Goal: Check status: Check status

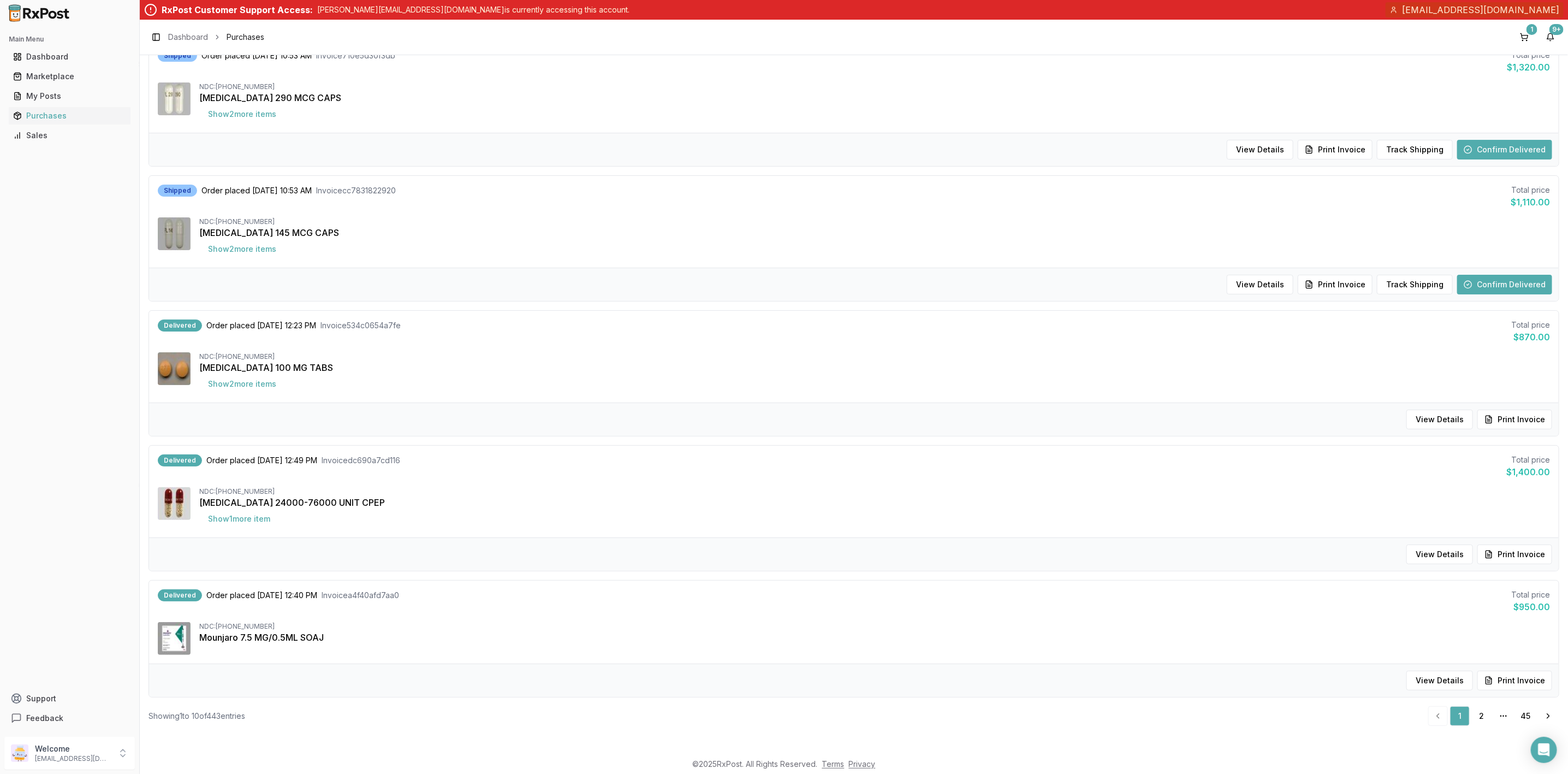
scroll to position [810, 0]
click at [1485, 721] on link "2" at bounding box center [1482, 716] width 20 height 20
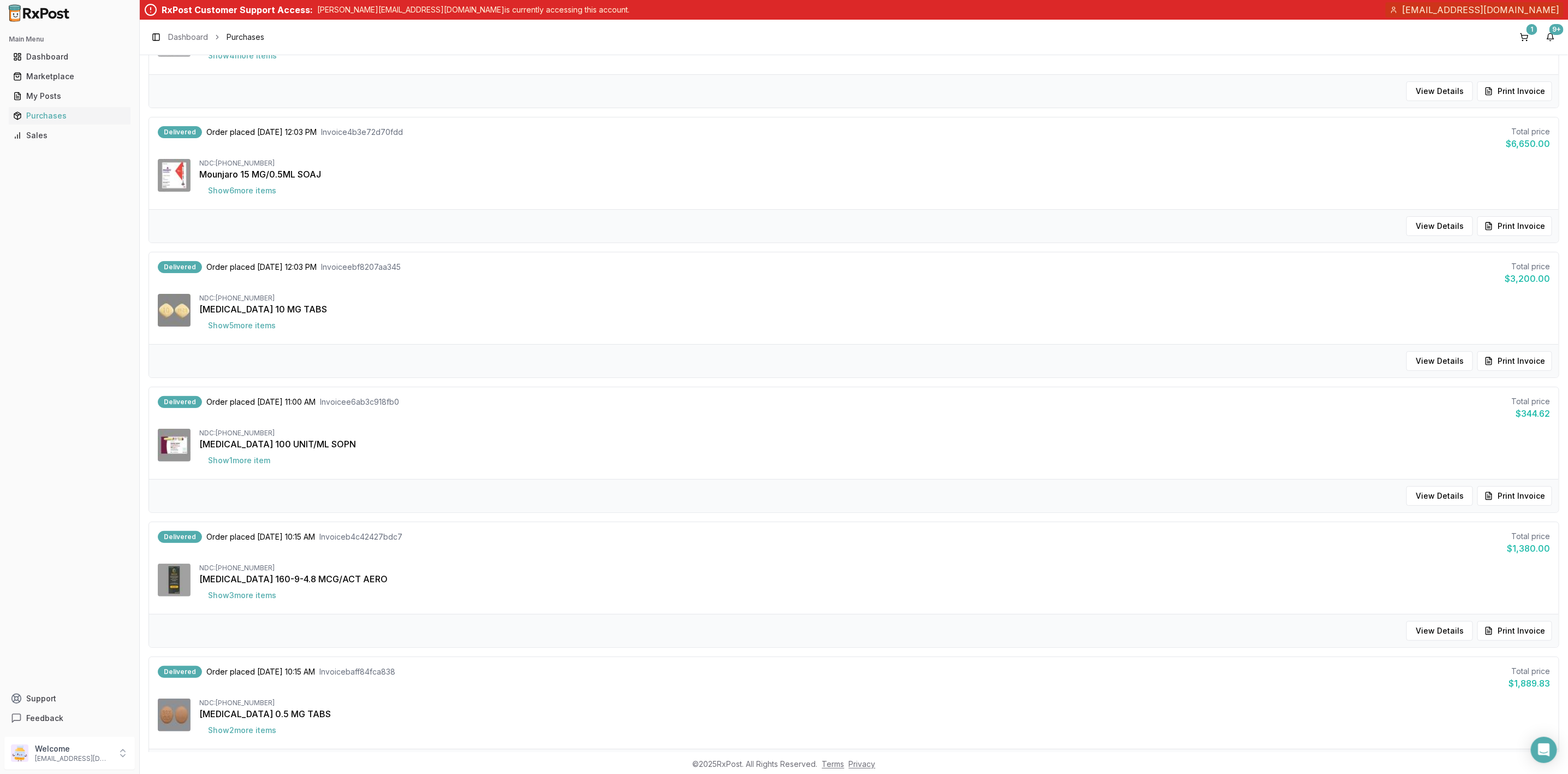
scroll to position [820, 0]
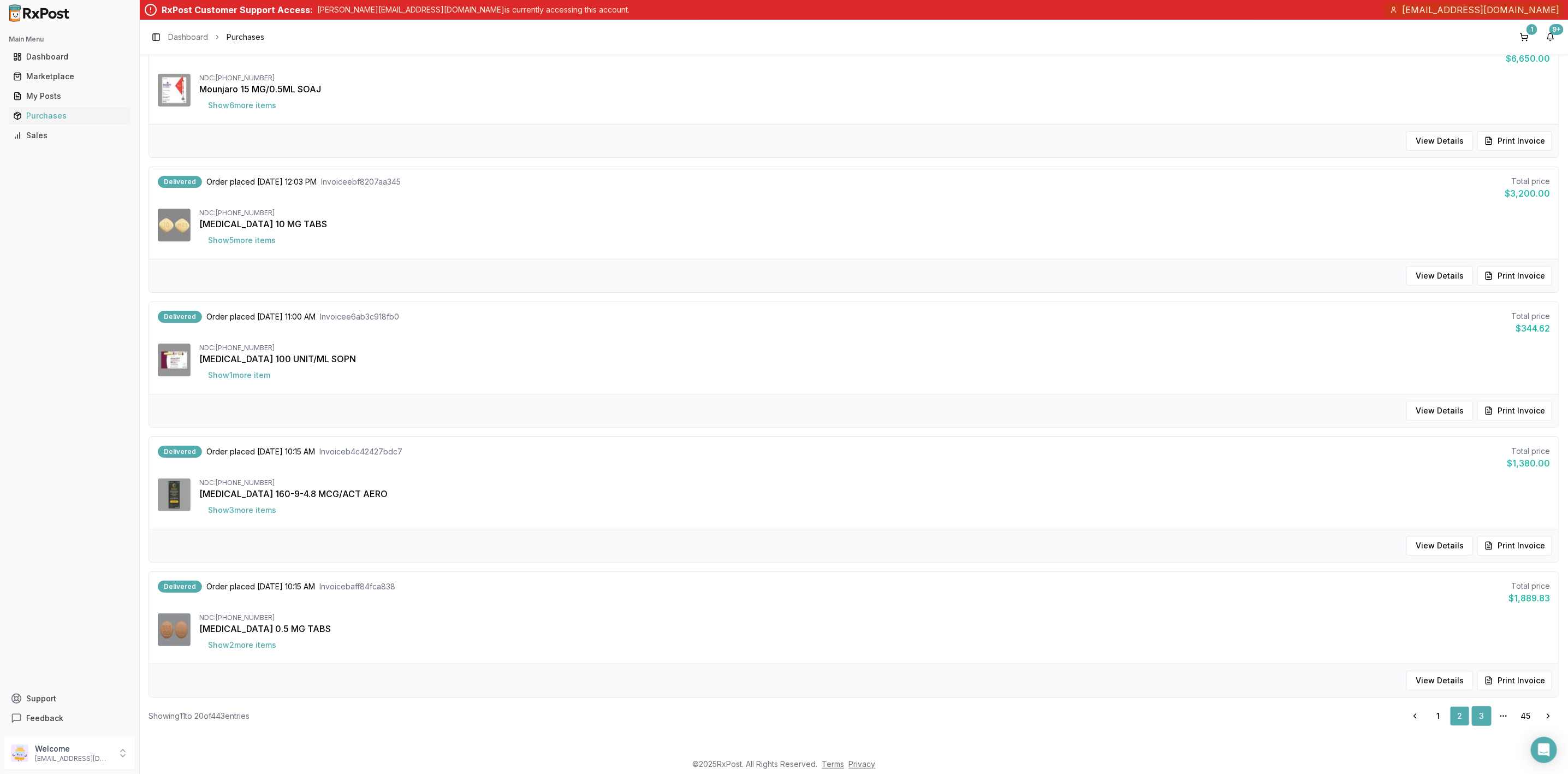
click at [1476, 715] on link "3" at bounding box center [1482, 716] width 20 height 20
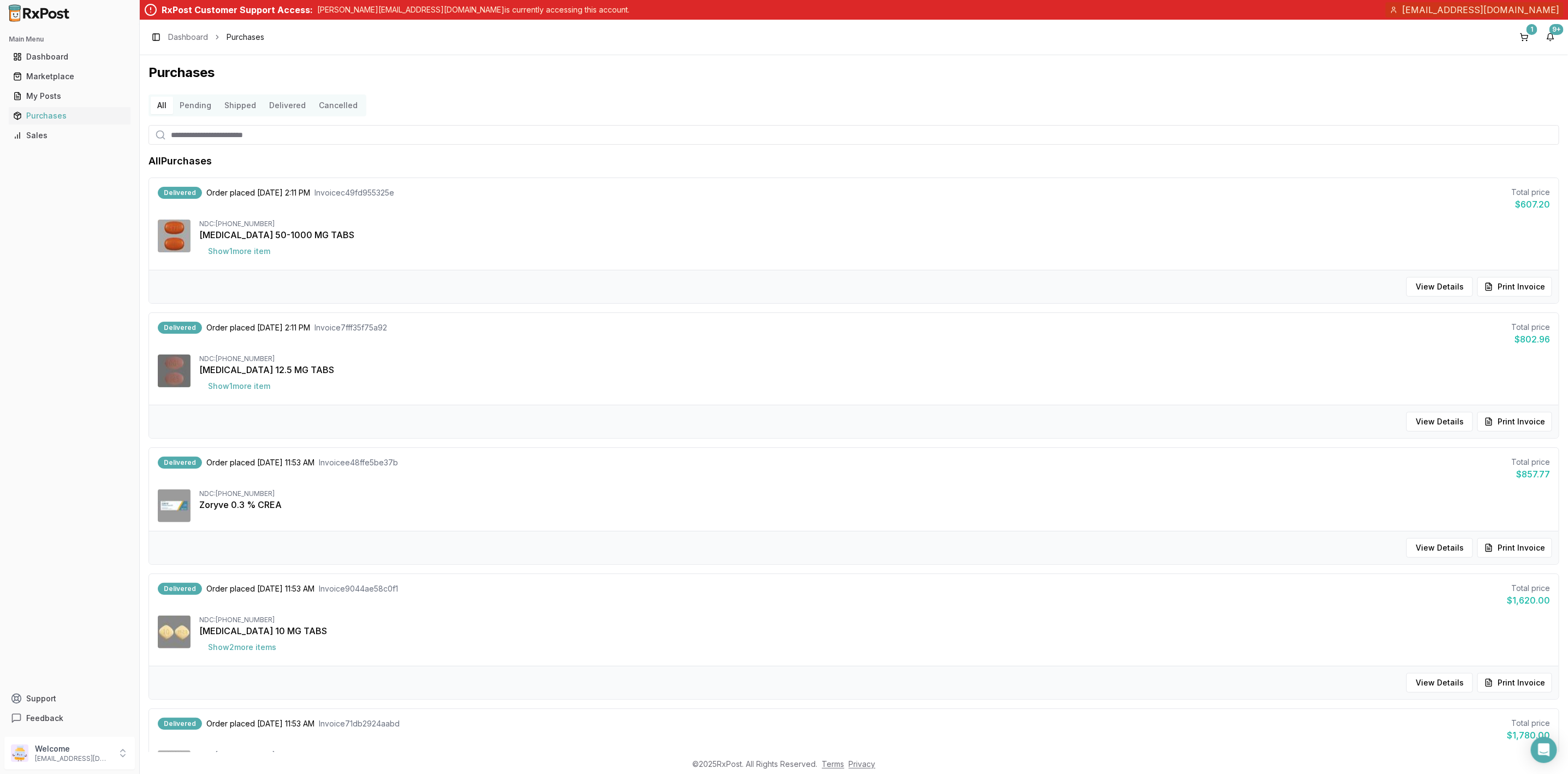
click at [243, 132] on input "search" at bounding box center [853, 135] width 1410 height 20
type input "********"
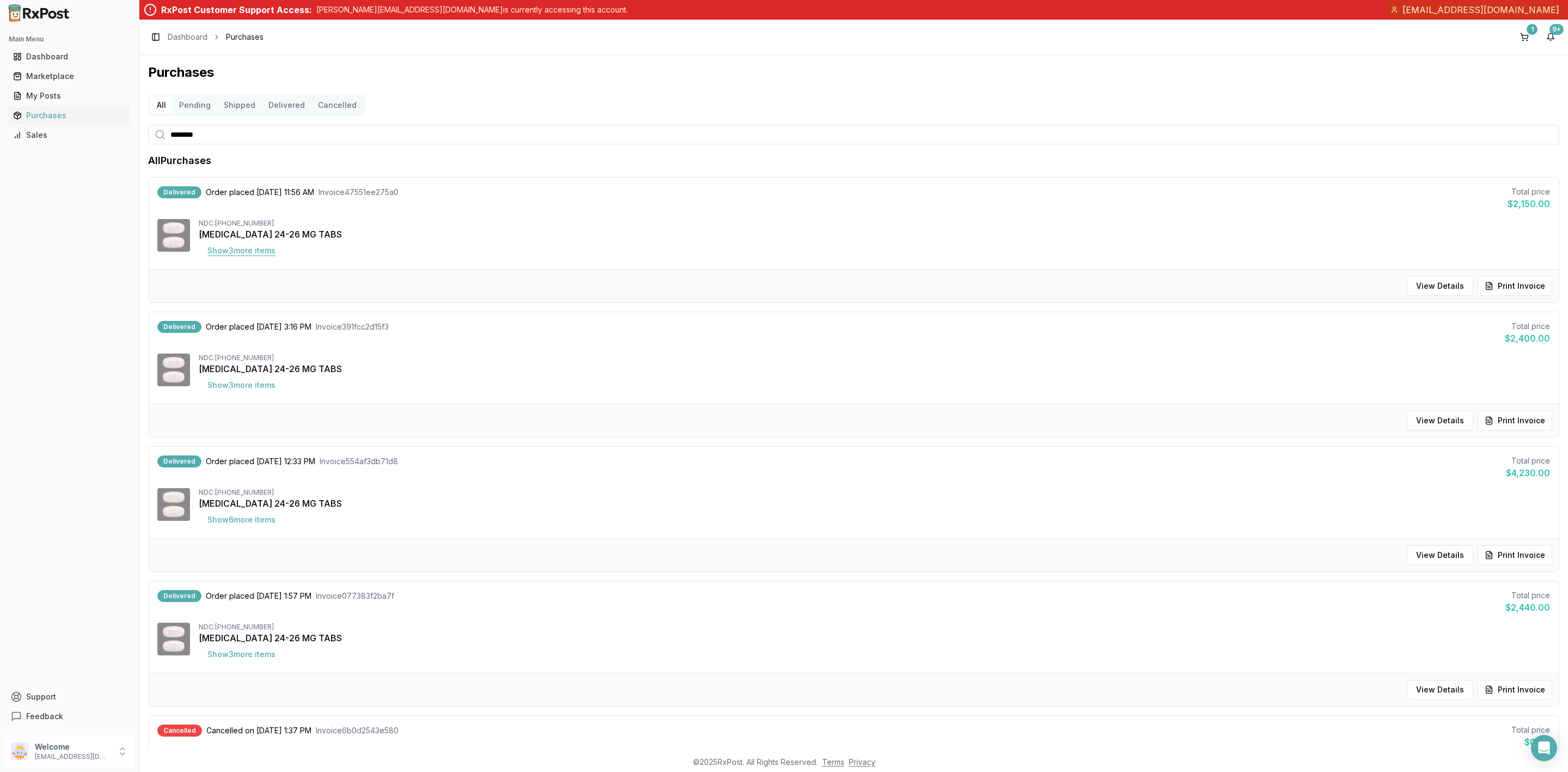
click at [257, 253] on button "Show 3 more item s" at bounding box center [242, 251] width 86 height 20
click at [1422, 283] on button "View Details" at bounding box center [1440, 286] width 67 height 20
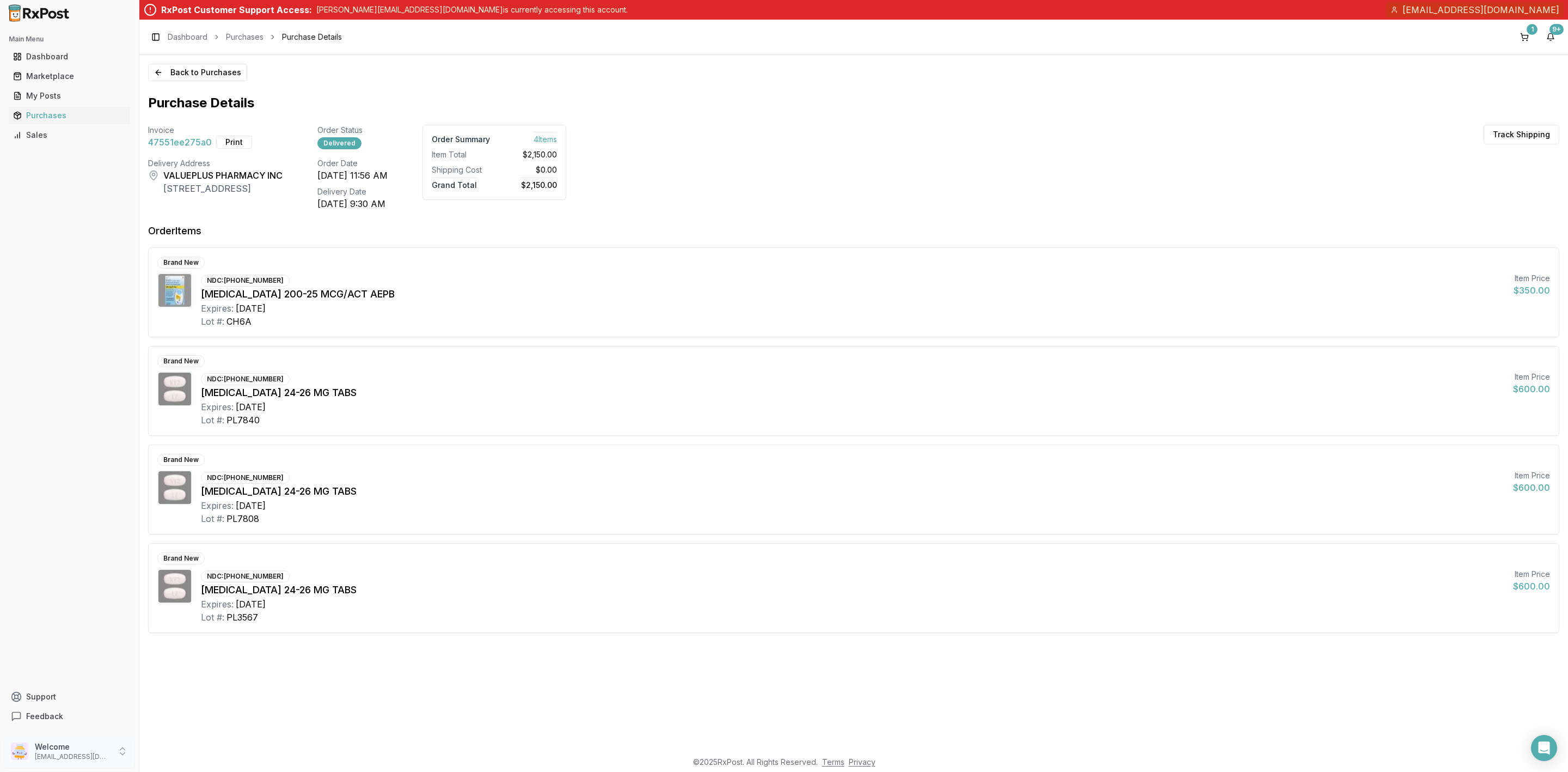
click at [97, 756] on p "[EMAIL_ADDRESS][DOMAIN_NAME]" at bounding box center [73, 756] width 76 height 9
click at [211, 756] on span "Sign Out" at bounding box center [198, 753] width 104 height 11
